Goal: Entertainment & Leisure: Browse casually

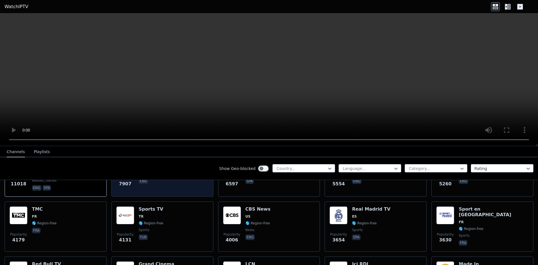
scroll to position [56, 0]
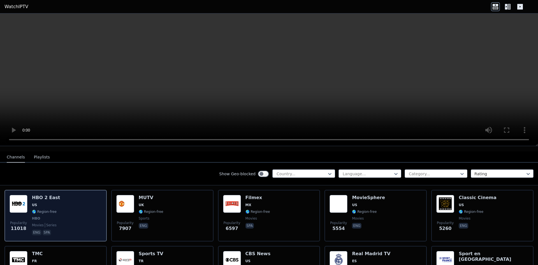
click at [72, 215] on div "Popularity 11018 HBO 2 East US 🌎 Region-free HBO movies series eng spa" at bounding box center [56, 215] width 92 height 41
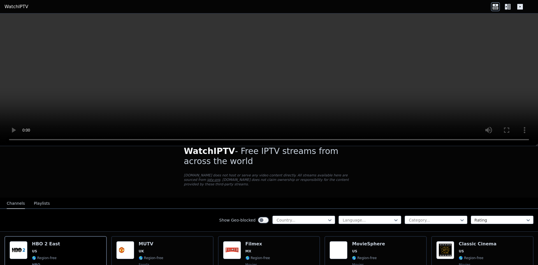
scroll to position [0, 0]
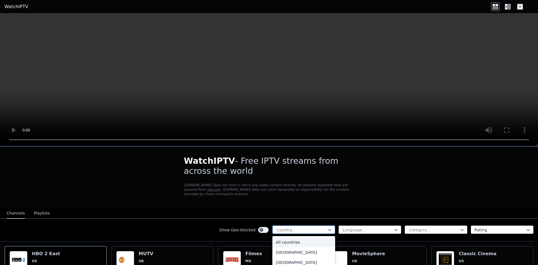
click at [293, 227] on div at bounding box center [301, 230] width 51 height 6
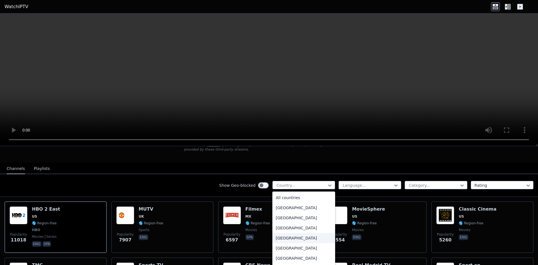
scroll to position [56, 0]
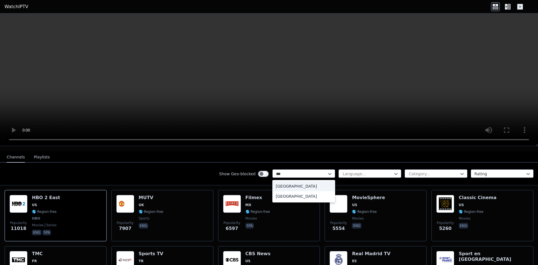
type input "****"
click at [296, 181] on div "[GEOGRAPHIC_DATA]" at bounding box center [303, 186] width 63 height 10
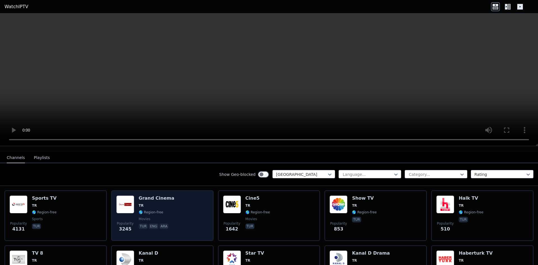
scroll to position [56, 0]
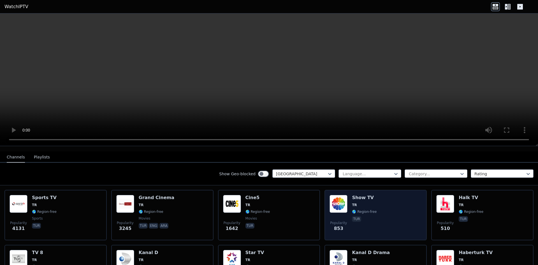
click at [367, 210] on div "Show TV TR 🌎 Region-free tur" at bounding box center [364, 215] width 25 height 40
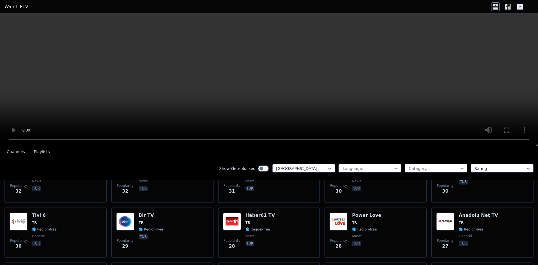
scroll to position [700, 0]
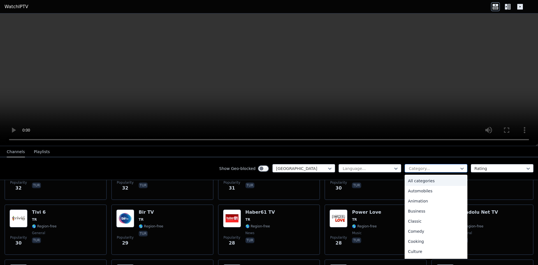
click at [413, 170] on div at bounding box center [433, 168] width 51 height 6
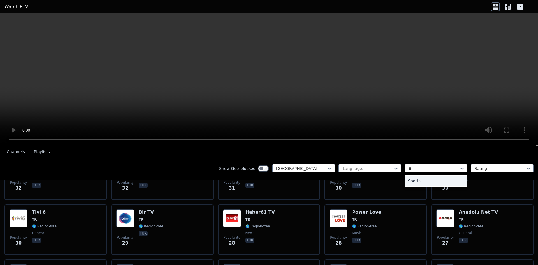
type input "***"
click at [417, 178] on div "Sports" at bounding box center [435, 181] width 63 height 10
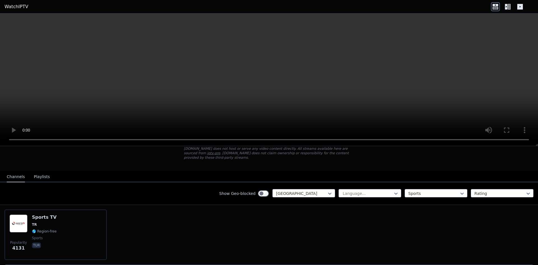
scroll to position [50, 0]
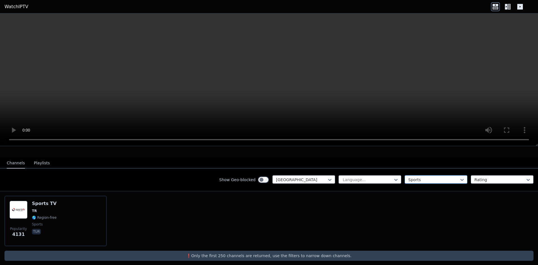
click at [443, 177] on div at bounding box center [433, 180] width 51 height 6
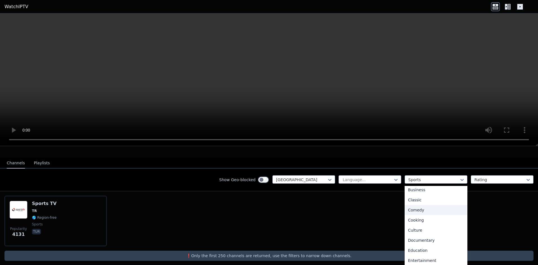
scroll to position [0, 0]
click at [429, 189] on div "All categories" at bounding box center [435, 192] width 63 height 10
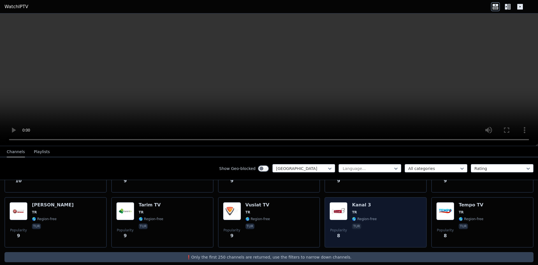
scroll to position [1806, 0]
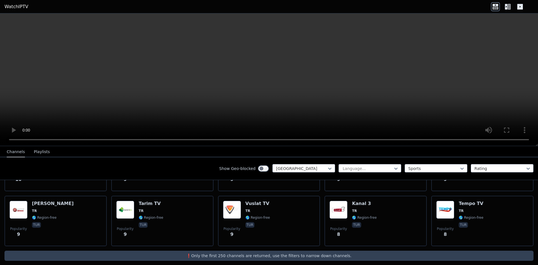
scroll to position [50, 0]
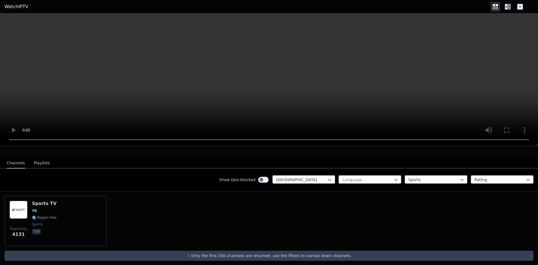
click at [34, 160] on button "Playlists" at bounding box center [42, 163] width 16 height 11
